Goal: Task Accomplishment & Management: Manage account settings

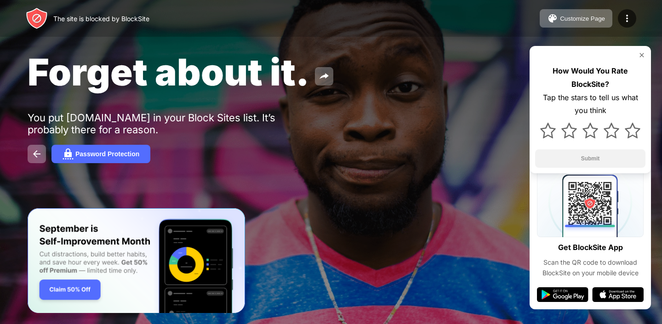
click at [643, 56] on img at bounding box center [641, 55] width 7 height 7
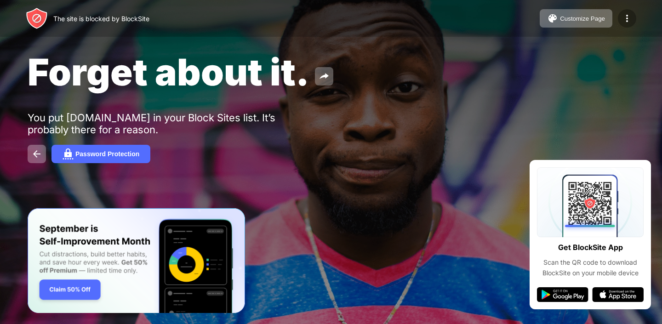
click at [624, 17] on img at bounding box center [627, 18] width 11 height 11
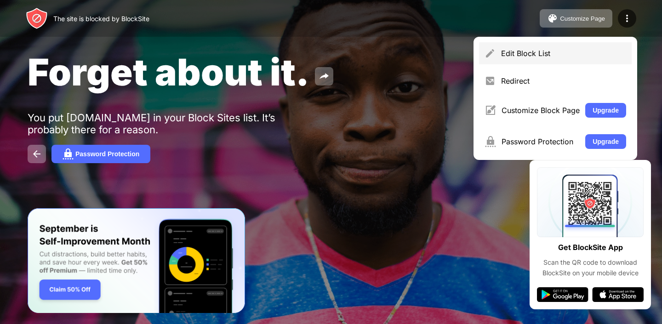
click at [523, 55] on div "Edit Block List" at bounding box center [563, 53] width 125 height 9
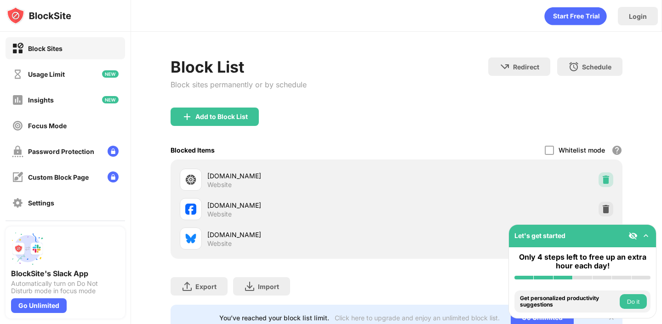
click at [609, 179] on img at bounding box center [605, 179] width 9 height 9
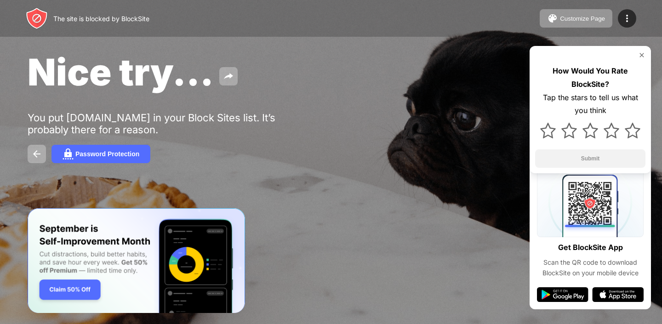
click at [642, 52] on img at bounding box center [641, 55] width 7 height 7
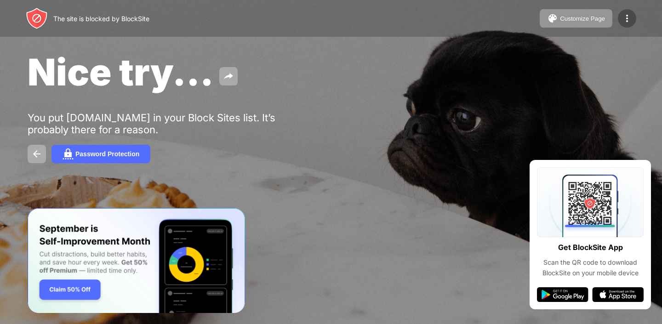
click at [620, 16] on div at bounding box center [627, 18] width 18 height 18
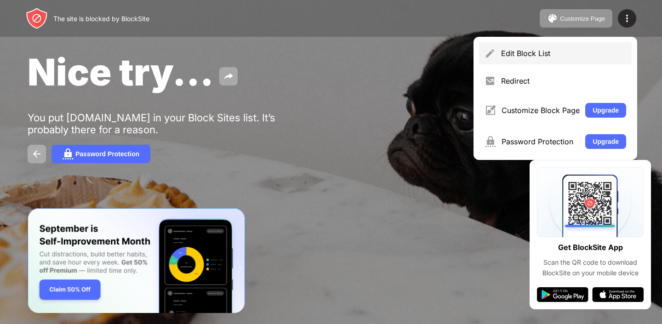
click at [542, 49] on div "Edit Block List" at bounding box center [563, 53] width 125 height 9
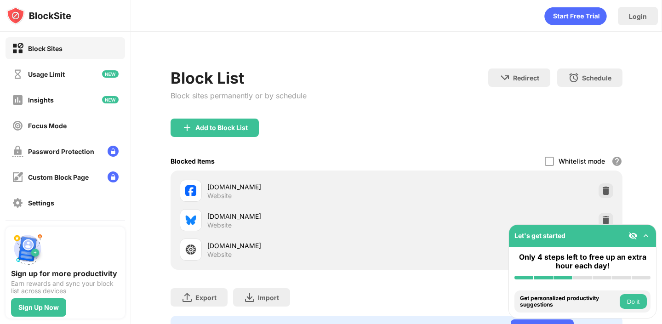
scroll to position [43, 0]
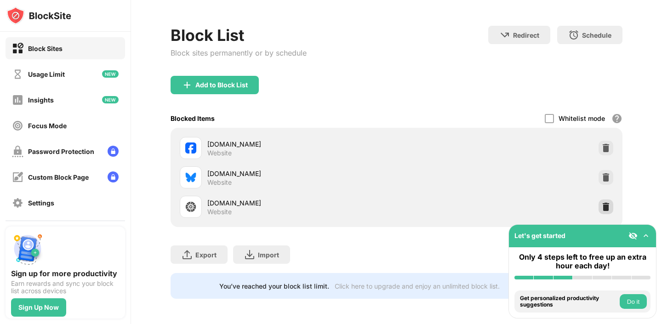
click at [605, 206] on img at bounding box center [605, 206] width 9 height 9
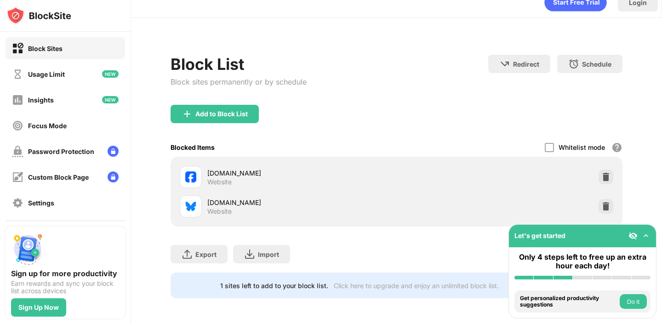
scroll to position [13, 0]
